Goal: Transaction & Acquisition: Subscribe to service/newsletter

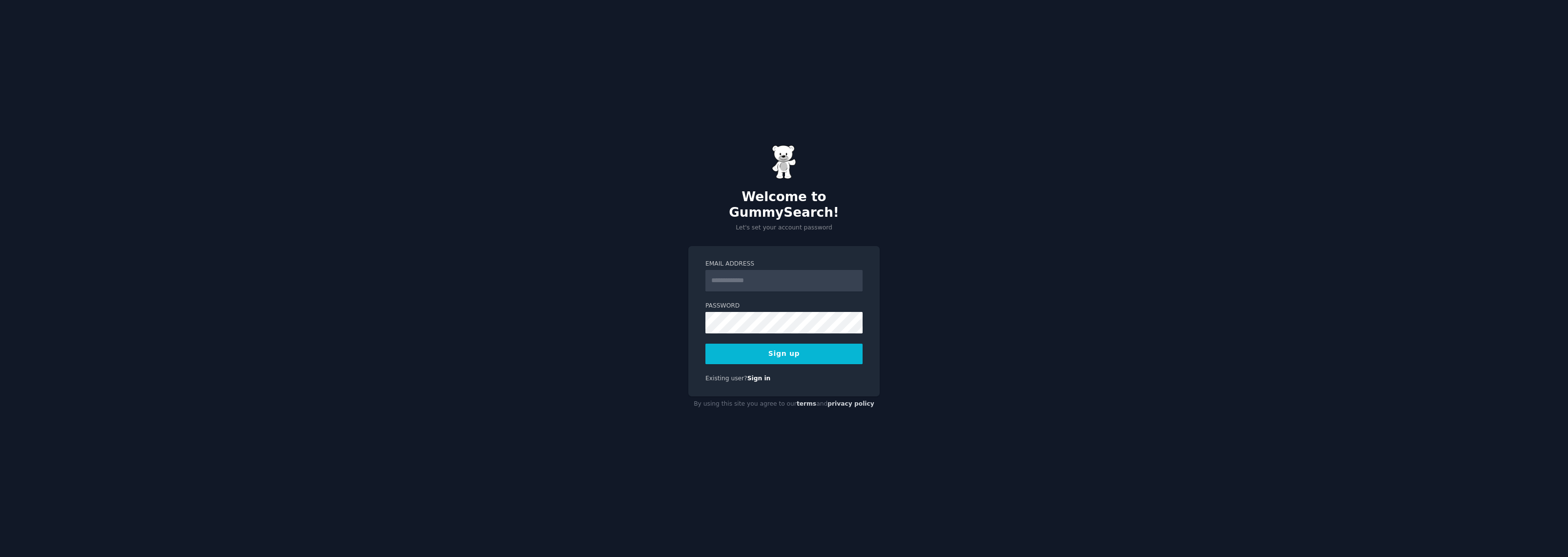
click at [731, 270] on input "Email Address" at bounding box center [784, 281] width 157 height 21
type input "**********"
click at [696, 341] on div "**********" at bounding box center [784, 321] width 191 height 151
click at [751, 344] on button "Sign up" at bounding box center [784, 354] width 157 height 21
click at [780, 344] on div "Sign up" at bounding box center [784, 354] width 157 height 21
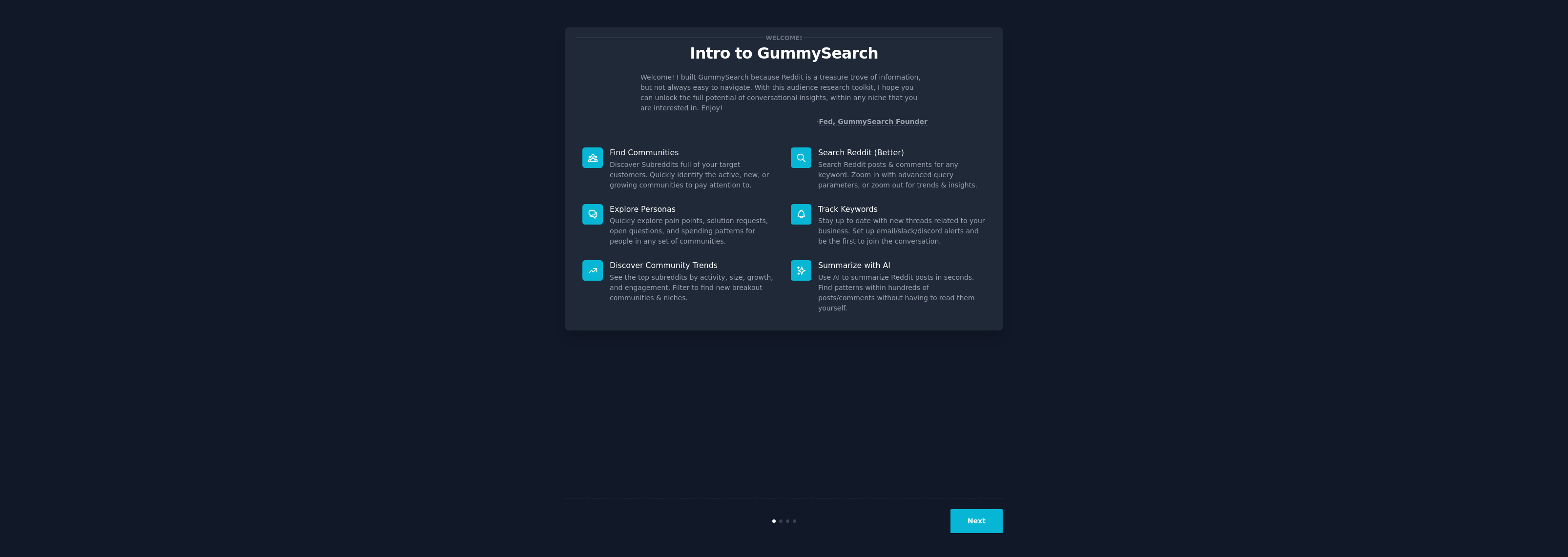
click at [985, 524] on button "Next" at bounding box center [976, 520] width 52 height 24
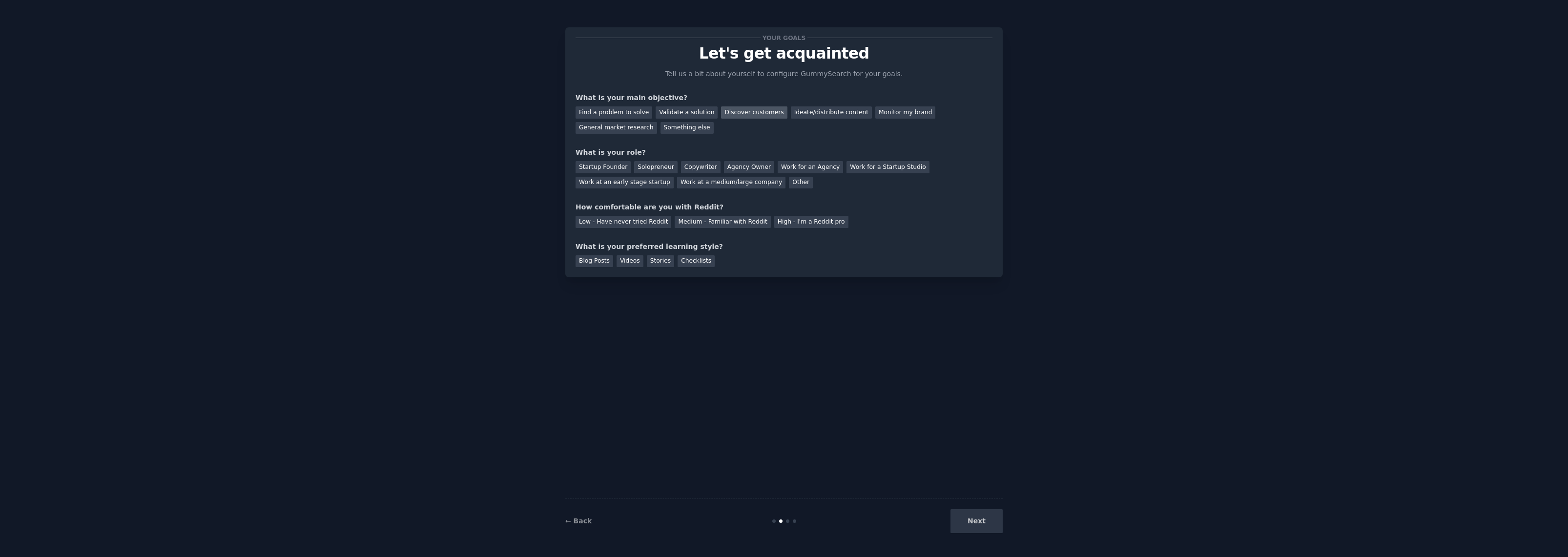
click at [779, 119] on div "Discover customers" at bounding box center [754, 113] width 66 height 12
click at [875, 119] on div "Monitor my brand" at bounding box center [905, 113] width 60 height 12
click at [787, 119] on div "Discover customers" at bounding box center [754, 113] width 66 height 12
click at [600, 173] on div "Startup Founder" at bounding box center [603, 167] width 55 height 12
click at [744, 228] on div "Medium - Familiar with Reddit" at bounding box center [722, 222] width 96 height 12
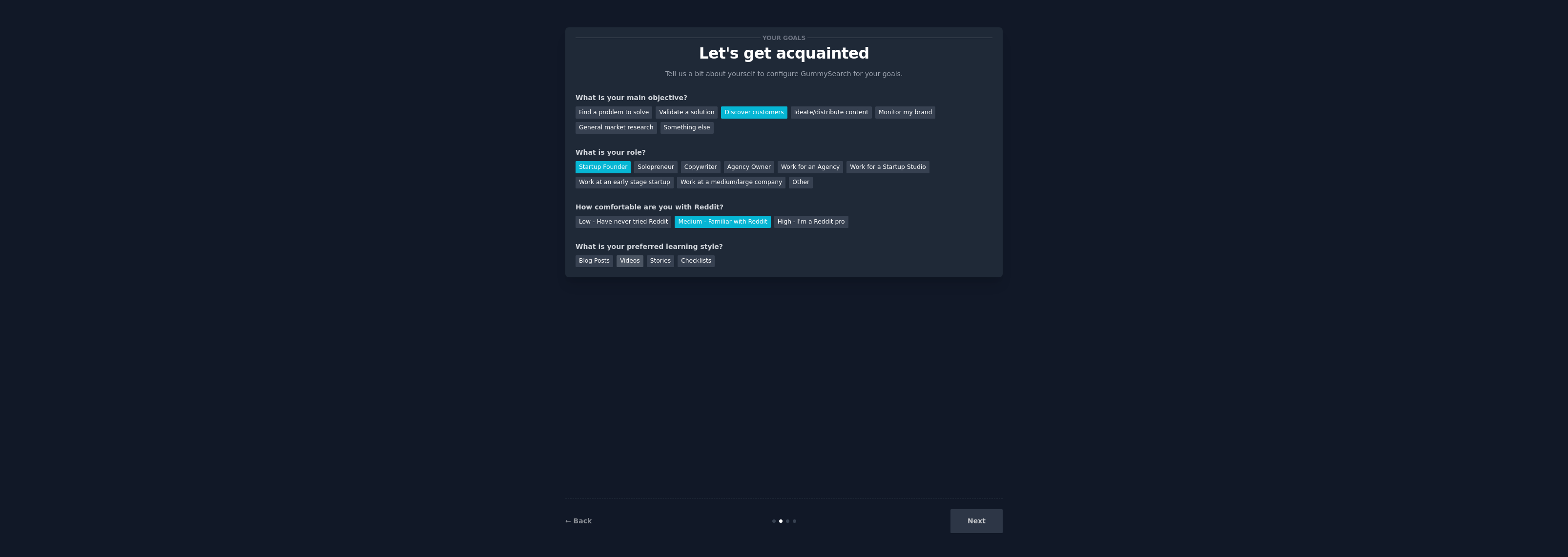
click at [643, 267] on div "Videos" at bounding box center [630, 261] width 27 height 12
click at [983, 519] on button "Next" at bounding box center [976, 520] width 52 height 24
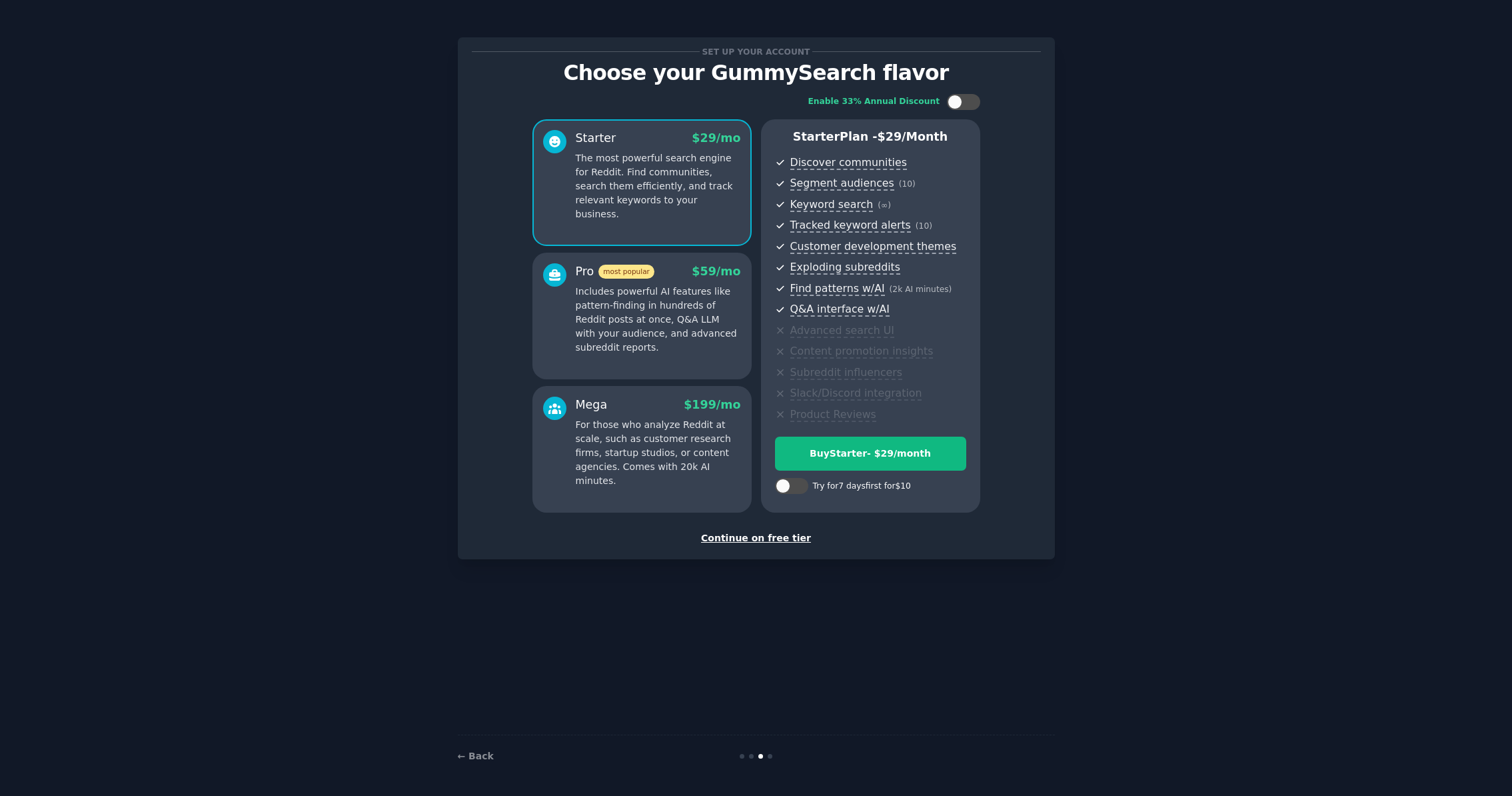
click at [763, 542] on div "Continue on free tier" at bounding box center [756, 538] width 569 height 14
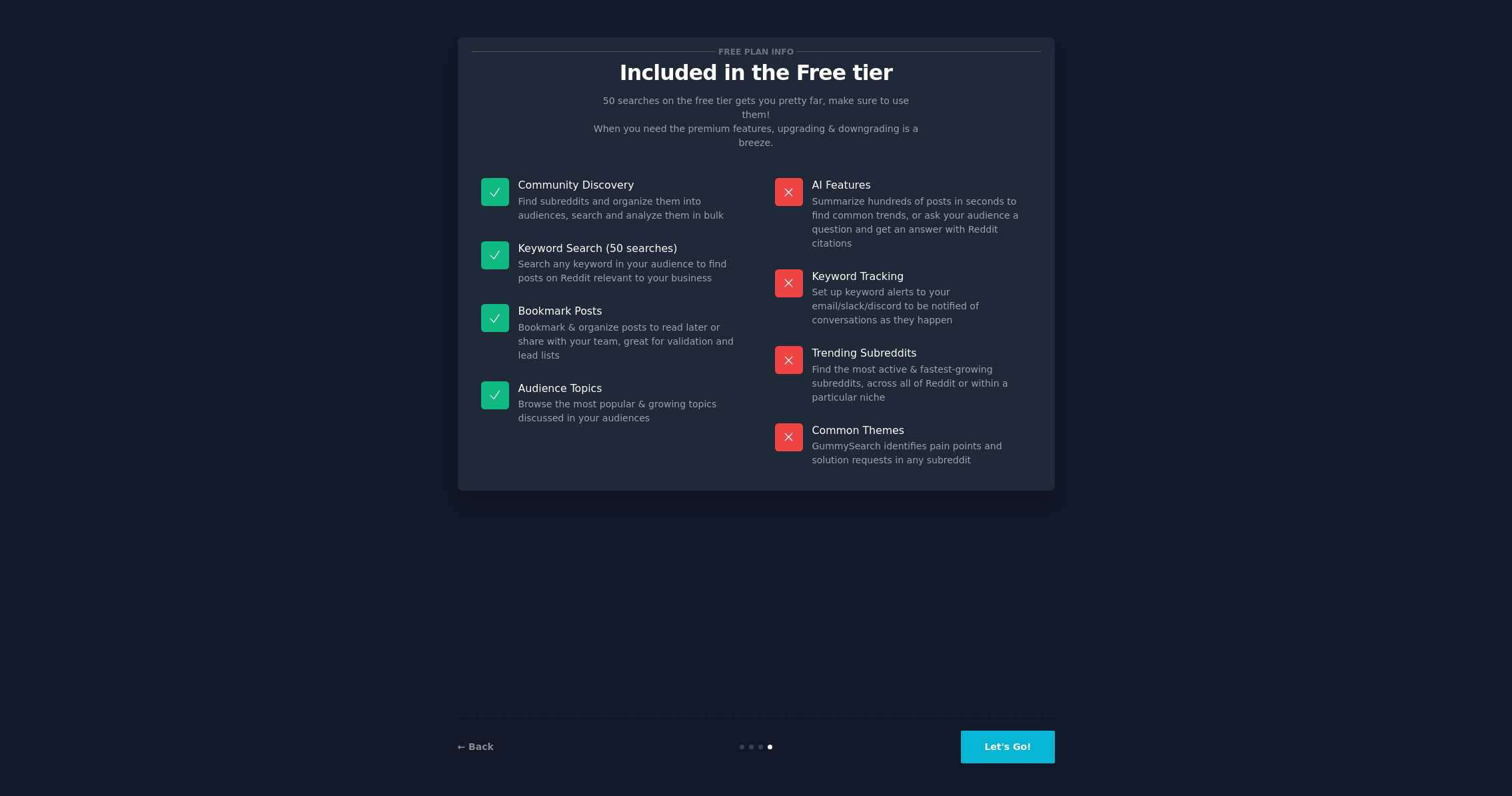
click at [1012, 753] on button "Let's Go!" at bounding box center [1007, 746] width 93 height 32
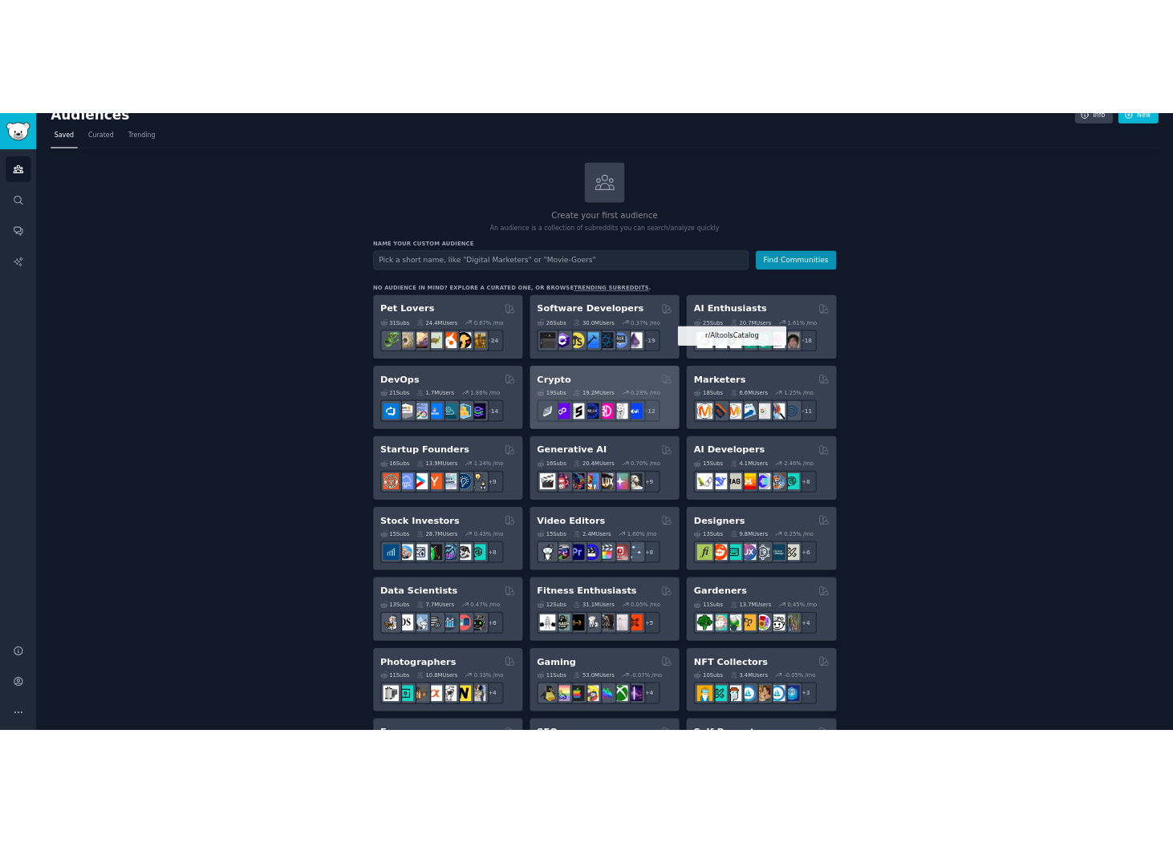
scroll to position [34, 0]
